Goal: Information Seeking & Learning: Learn about a topic

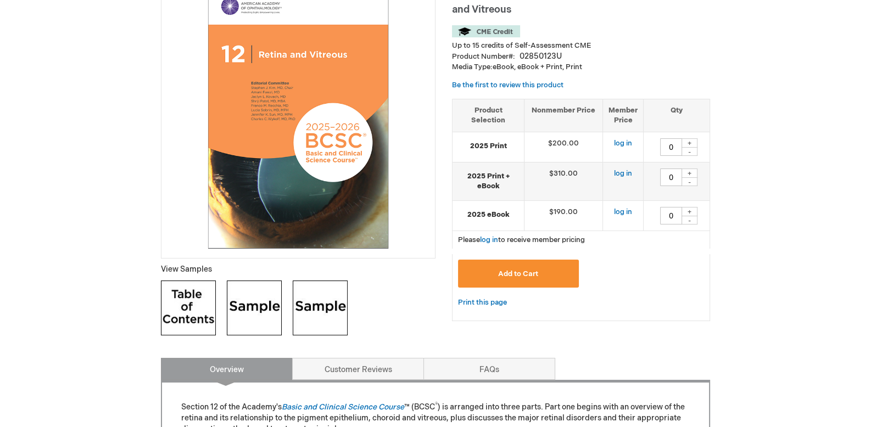
scroll to position [165, 0]
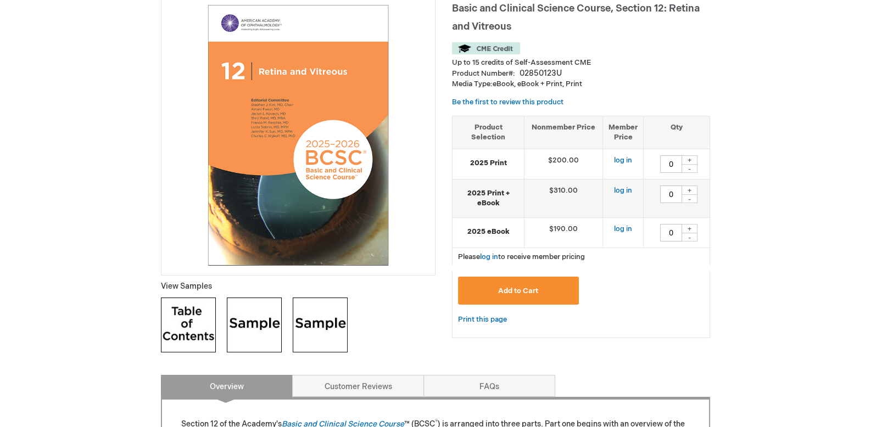
click at [269, 311] on img at bounding box center [254, 324] width 55 height 55
click at [165, 332] on img at bounding box center [188, 324] width 55 height 55
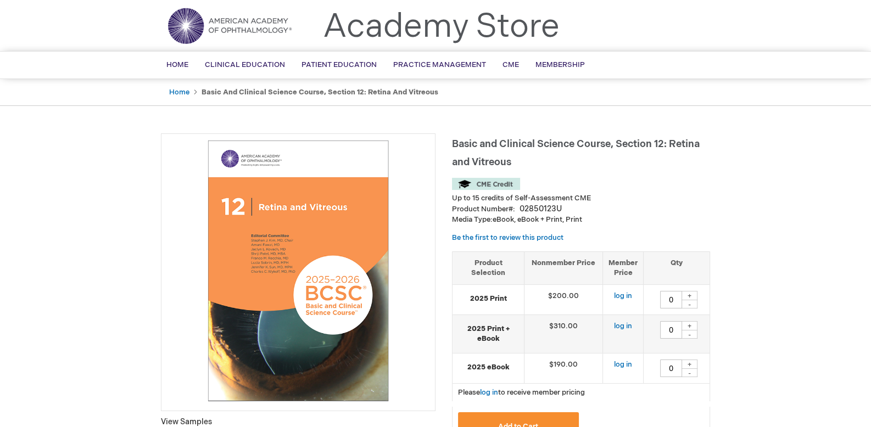
scroll to position [0, 0]
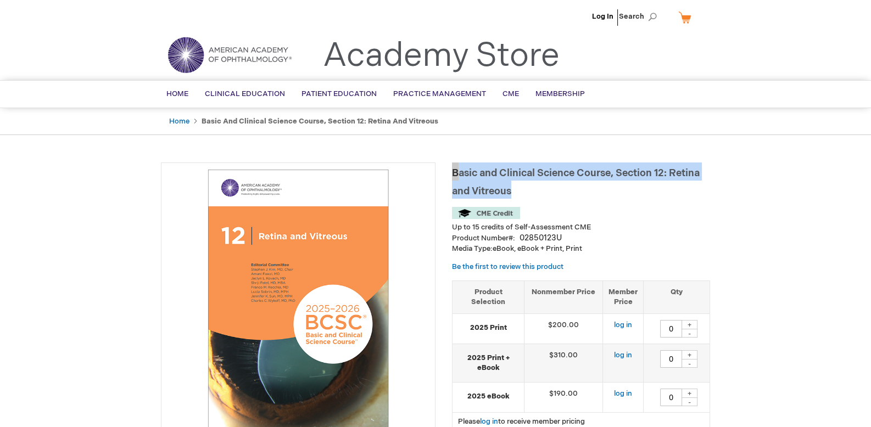
drag, startPoint x: 454, startPoint y: 171, endPoint x: 510, endPoint y: 191, distance: 59.9
click at [510, 191] on span "Basic and Clinical Science Course, Section 12: Retina and Vitreous" at bounding box center [576, 182] width 248 height 30
copy span "Basic and Clinical Science Course, Section 12: Retina and Vitreous"
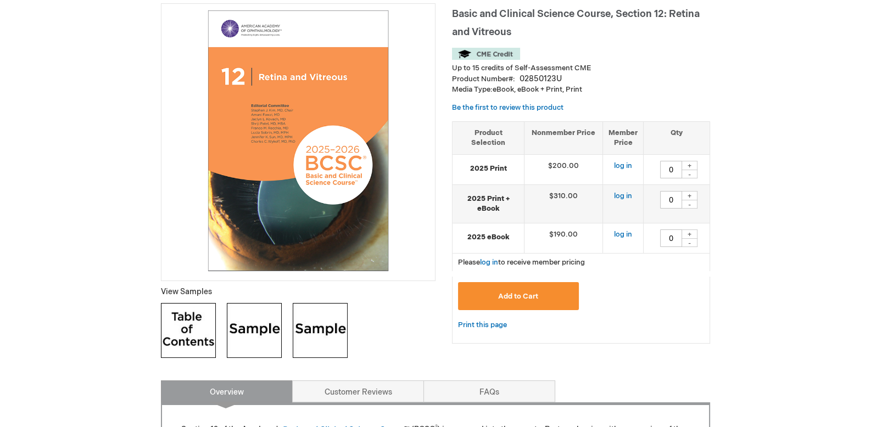
scroll to position [165, 0]
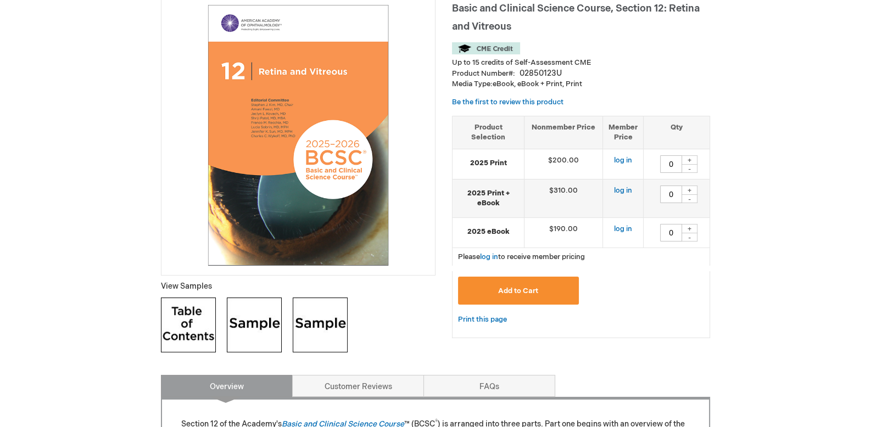
click at [191, 326] on img at bounding box center [188, 324] width 55 height 55
click at [260, 324] on img at bounding box center [254, 324] width 55 height 55
click at [317, 327] on img at bounding box center [320, 324] width 55 height 55
